Goal: Transaction & Acquisition: Subscribe to service/newsletter

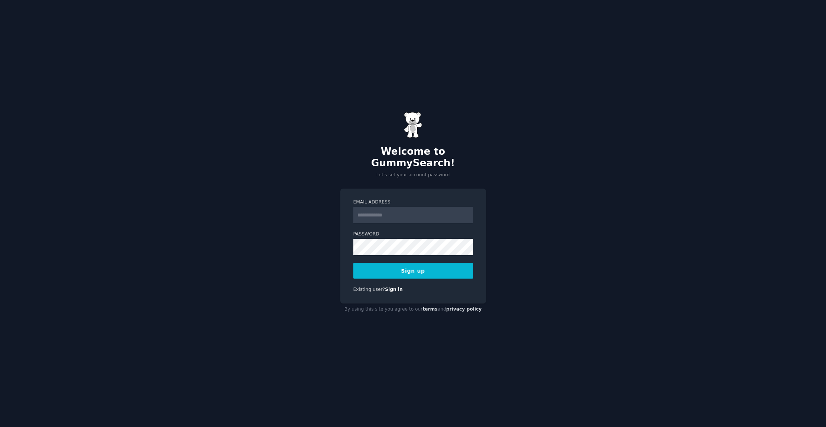
click at [417, 210] on input "Email Address" at bounding box center [413, 215] width 120 height 16
click at [413, 207] on input "Email Address" at bounding box center [413, 215] width 120 height 16
type input "**********"
click at [420, 267] on button "Sign up" at bounding box center [413, 271] width 120 height 16
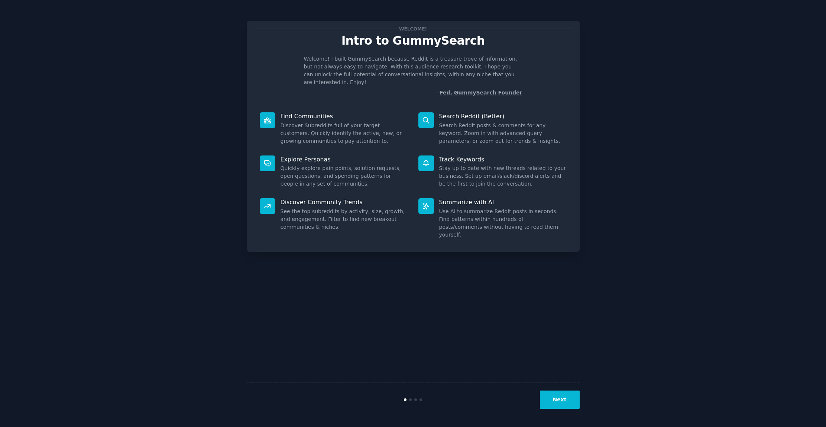
click at [566, 404] on button "Next" at bounding box center [560, 399] width 40 height 18
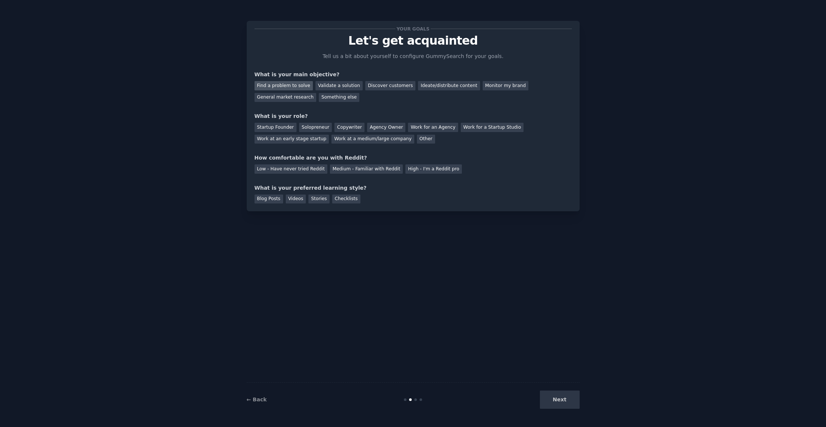
click at [306, 87] on div "Find a problem to solve" at bounding box center [284, 85] width 58 height 9
click at [325, 86] on div "Validate a solution" at bounding box center [339, 85] width 47 height 9
click at [290, 85] on div "Find a problem to solve" at bounding box center [284, 85] width 58 height 9
click at [292, 125] on div "Startup Founder" at bounding box center [276, 127] width 42 height 9
click at [349, 170] on div "Medium - Familiar with Reddit" at bounding box center [366, 168] width 73 height 9
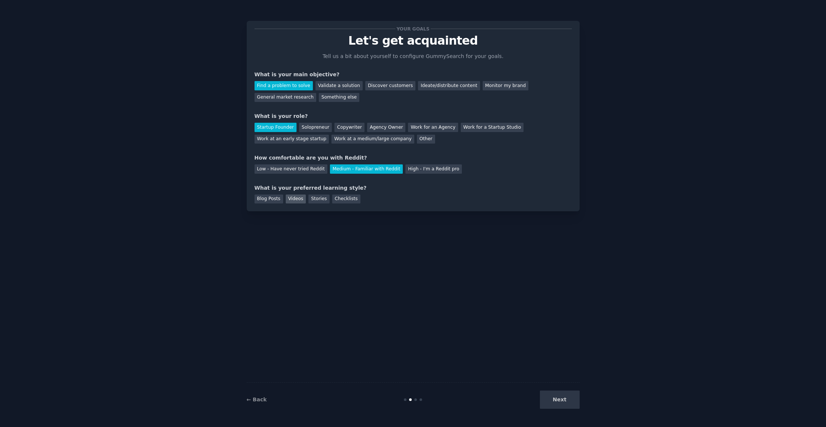
click at [294, 200] on div "Videos" at bounding box center [296, 198] width 20 height 9
click at [556, 398] on button "Next" at bounding box center [560, 399] width 40 height 18
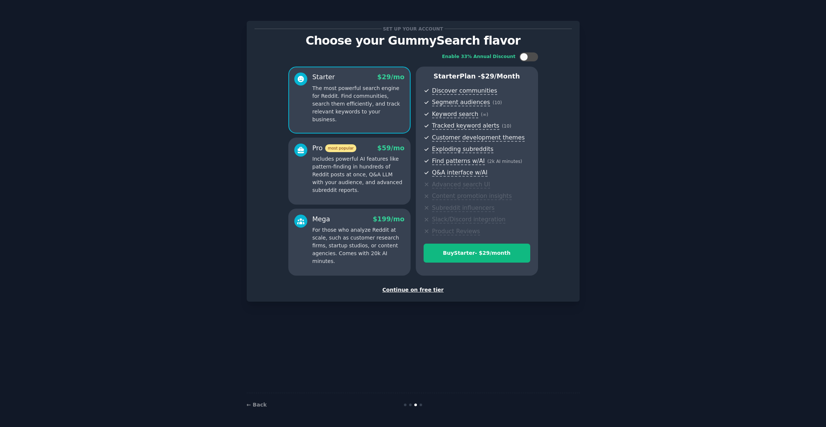
click at [425, 291] on div "Continue on free tier" at bounding box center [413, 290] width 317 height 8
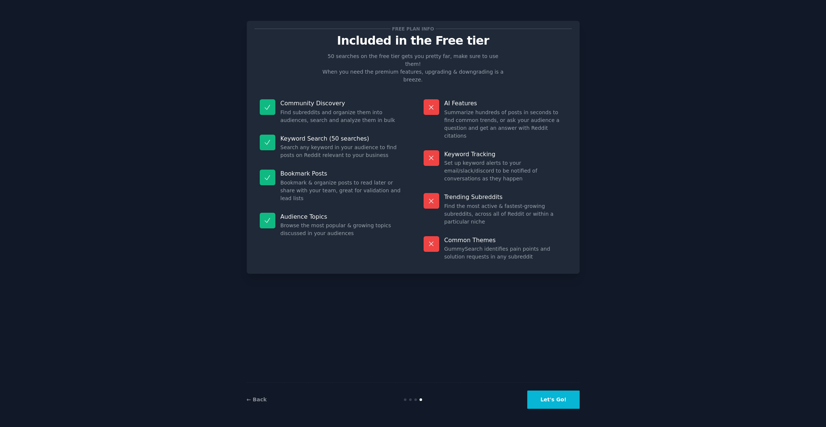
click at [548, 400] on button "Let's Go!" at bounding box center [553, 399] width 52 height 18
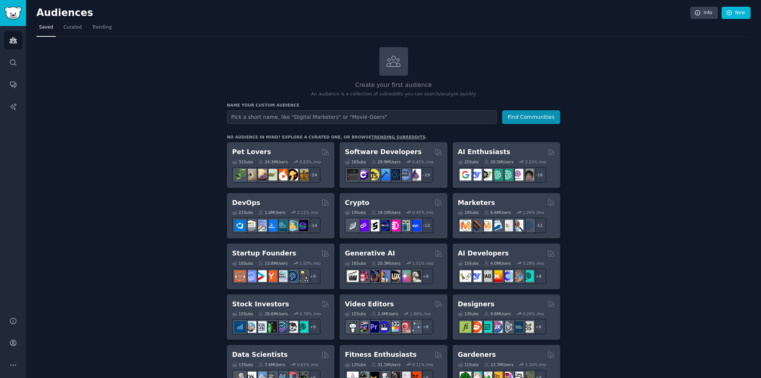
click at [385, 136] on link "trending subreddits" at bounding box center [398, 137] width 54 height 4
